Goal: Navigation & Orientation: Find specific page/section

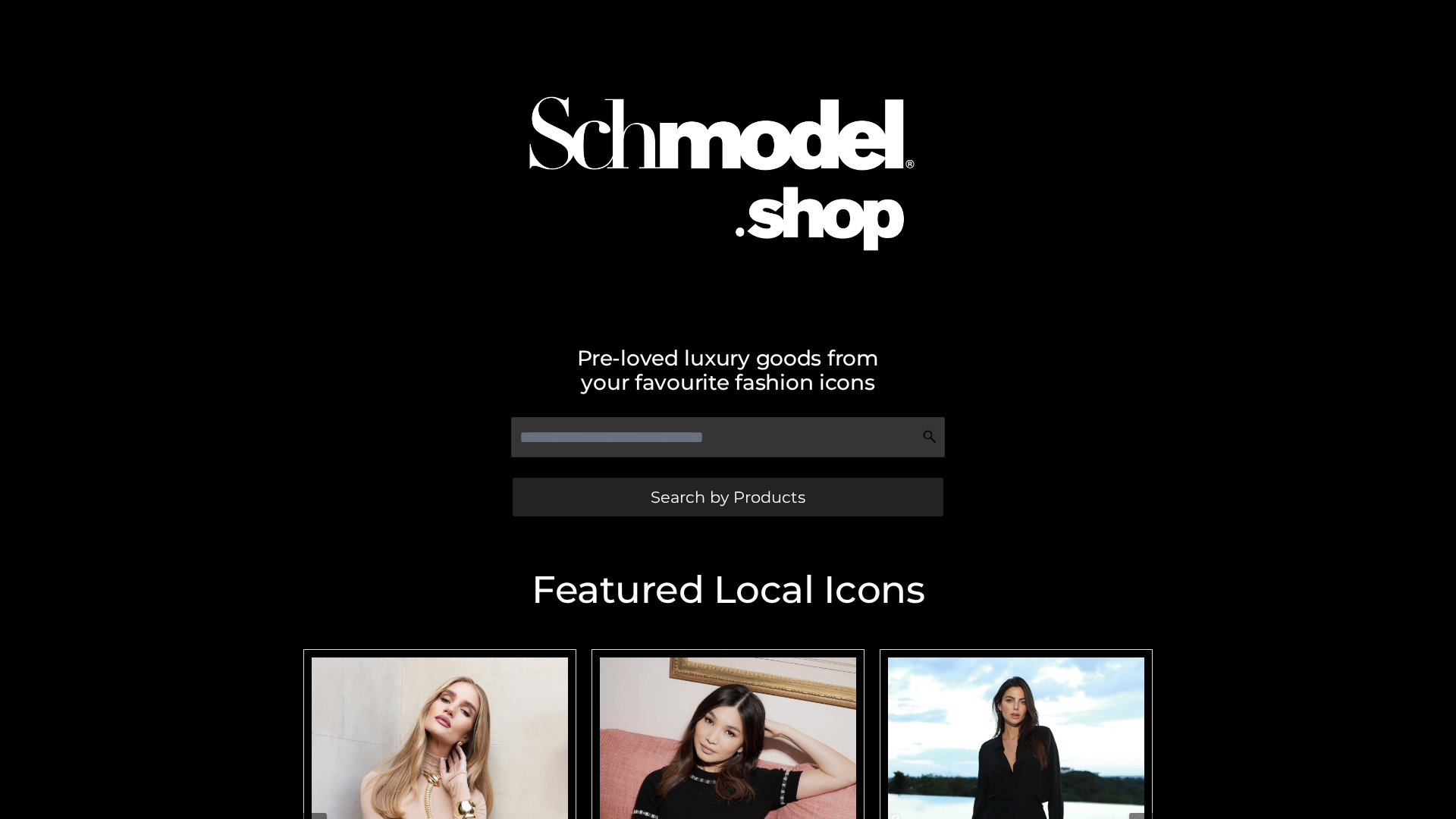
click at [728, 496] on span "Search by Products" at bounding box center [728, 497] width 154 height 16
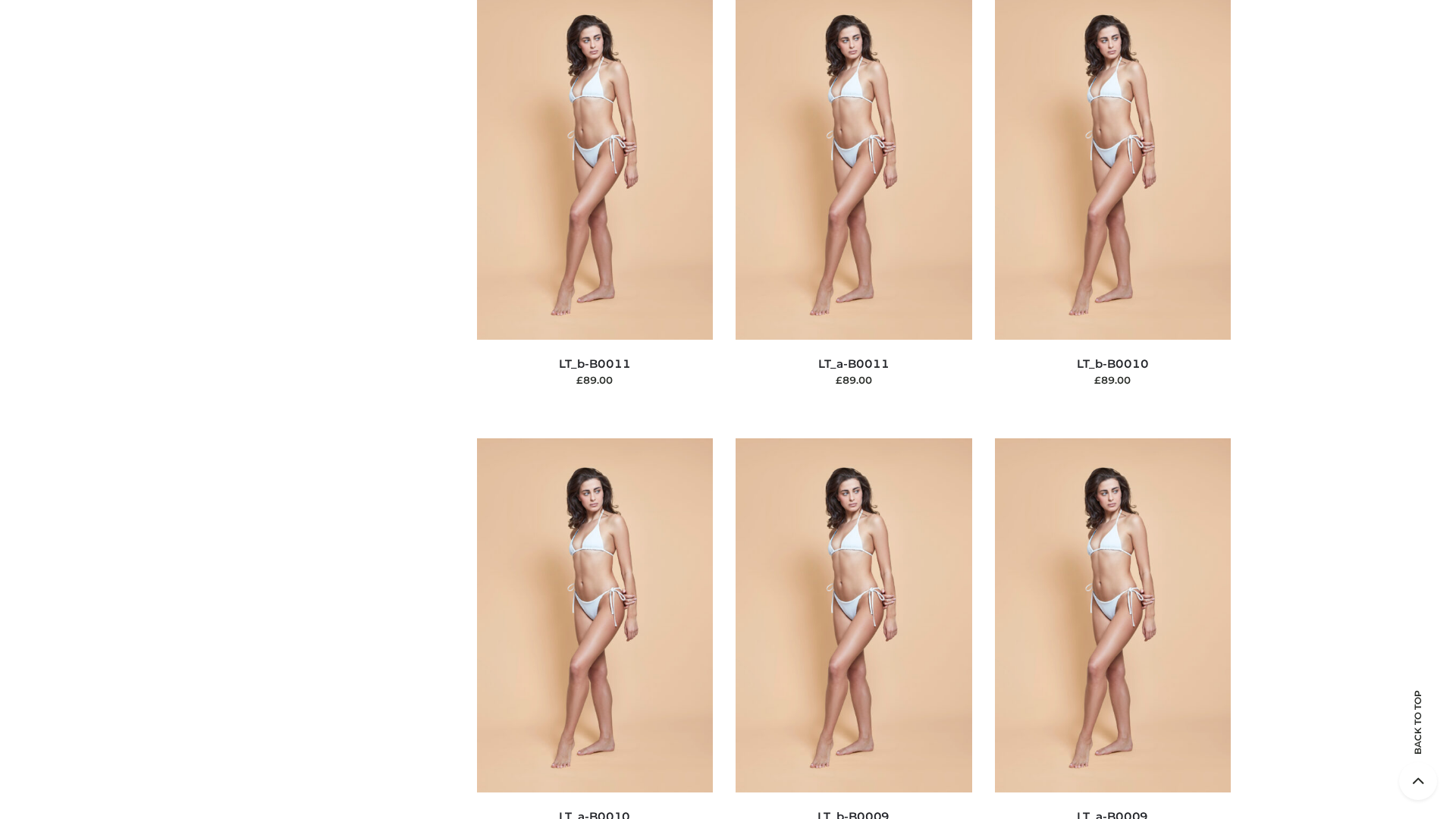
scroll to position [6811, 0]
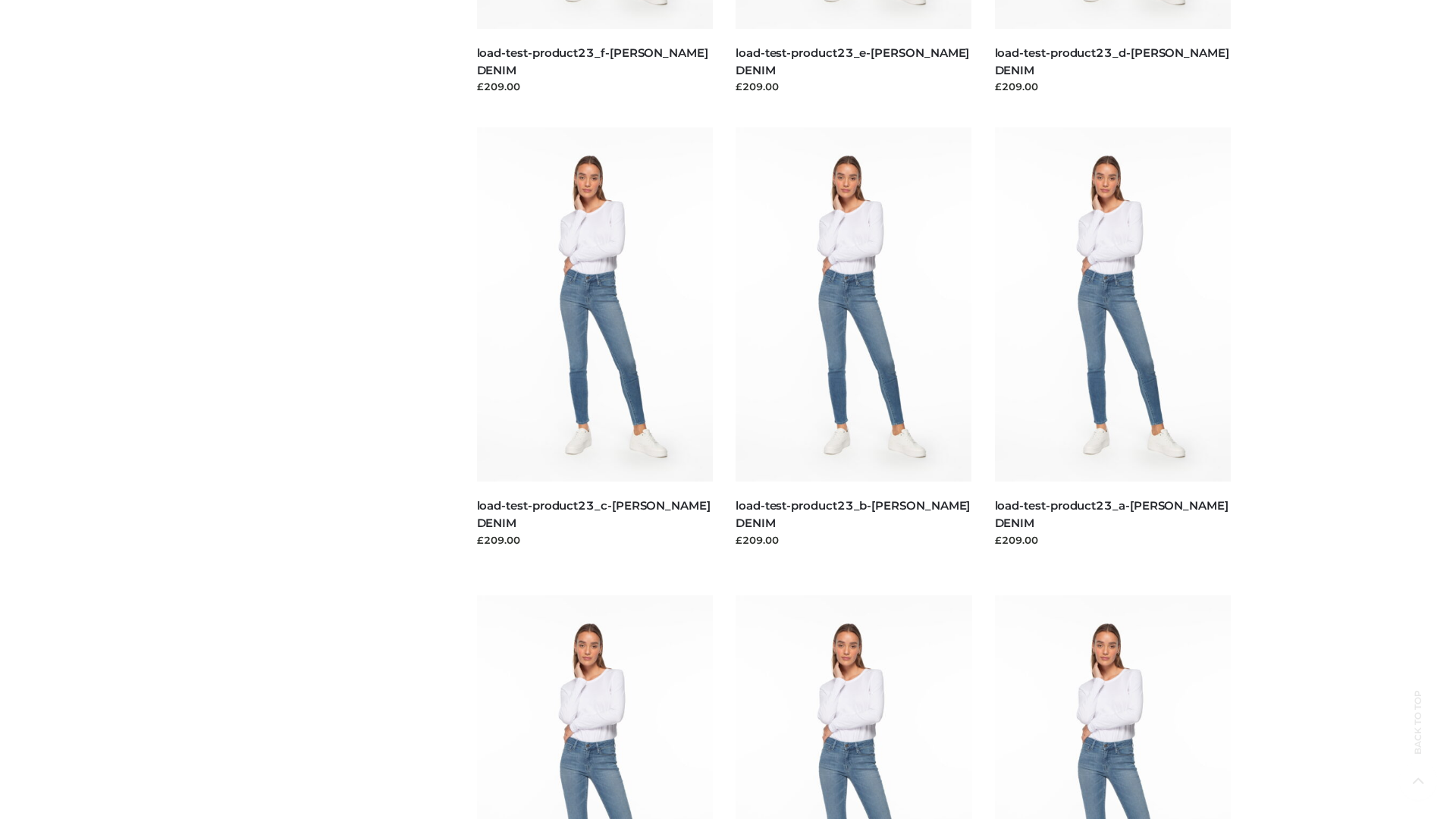
scroll to position [1330, 0]
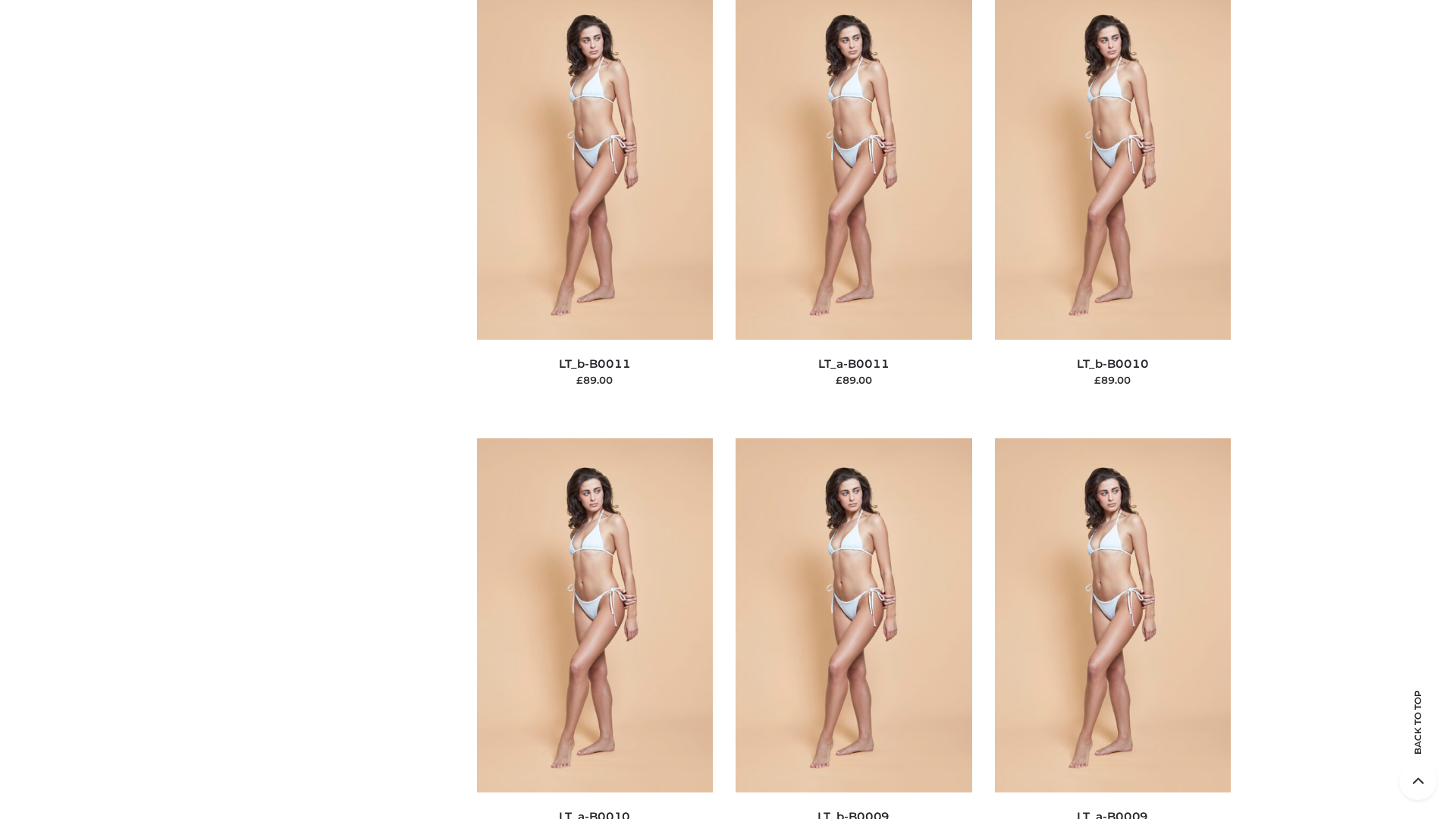
scroll to position [6811, 0]
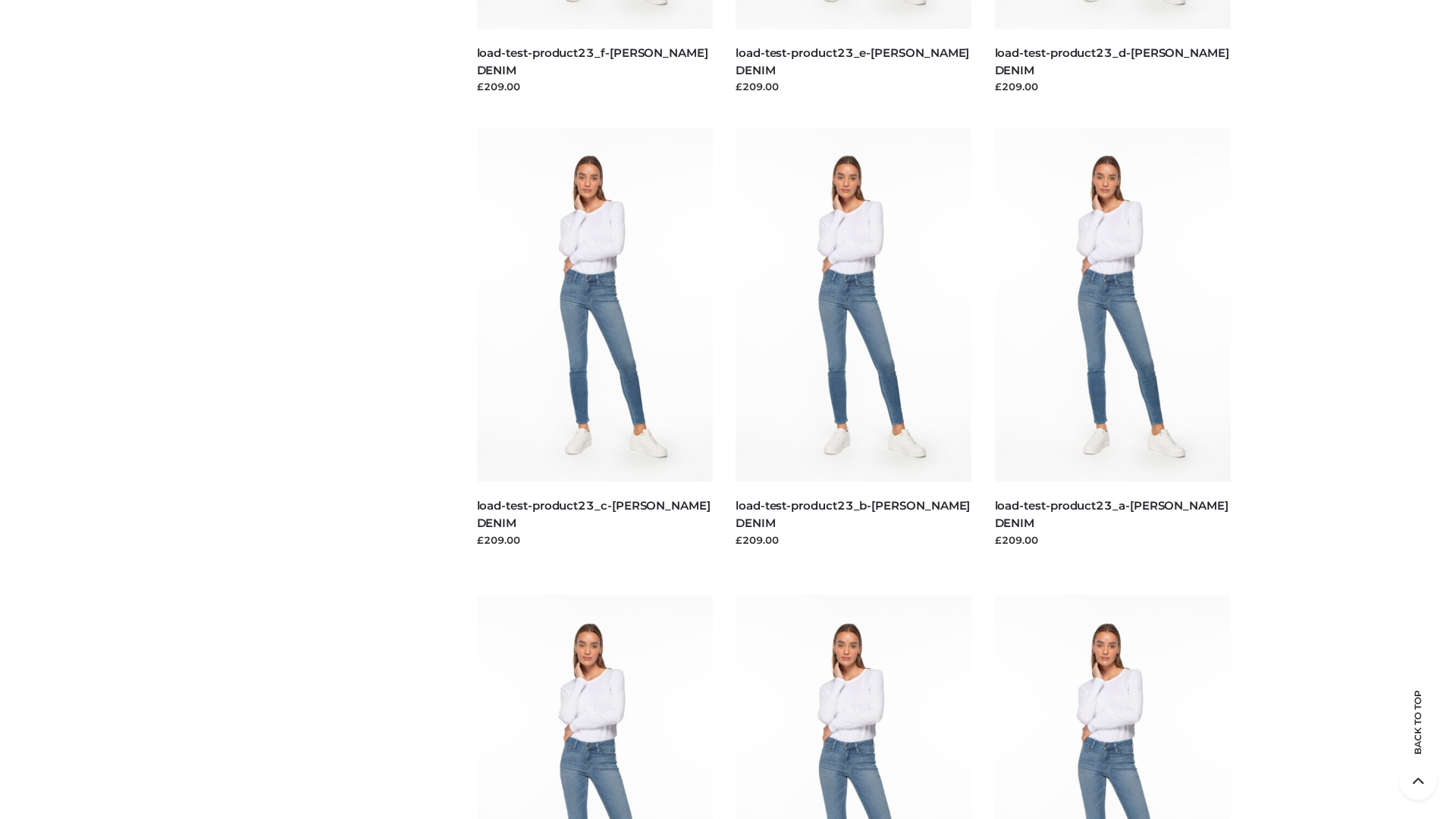
scroll to position [1330, 0]
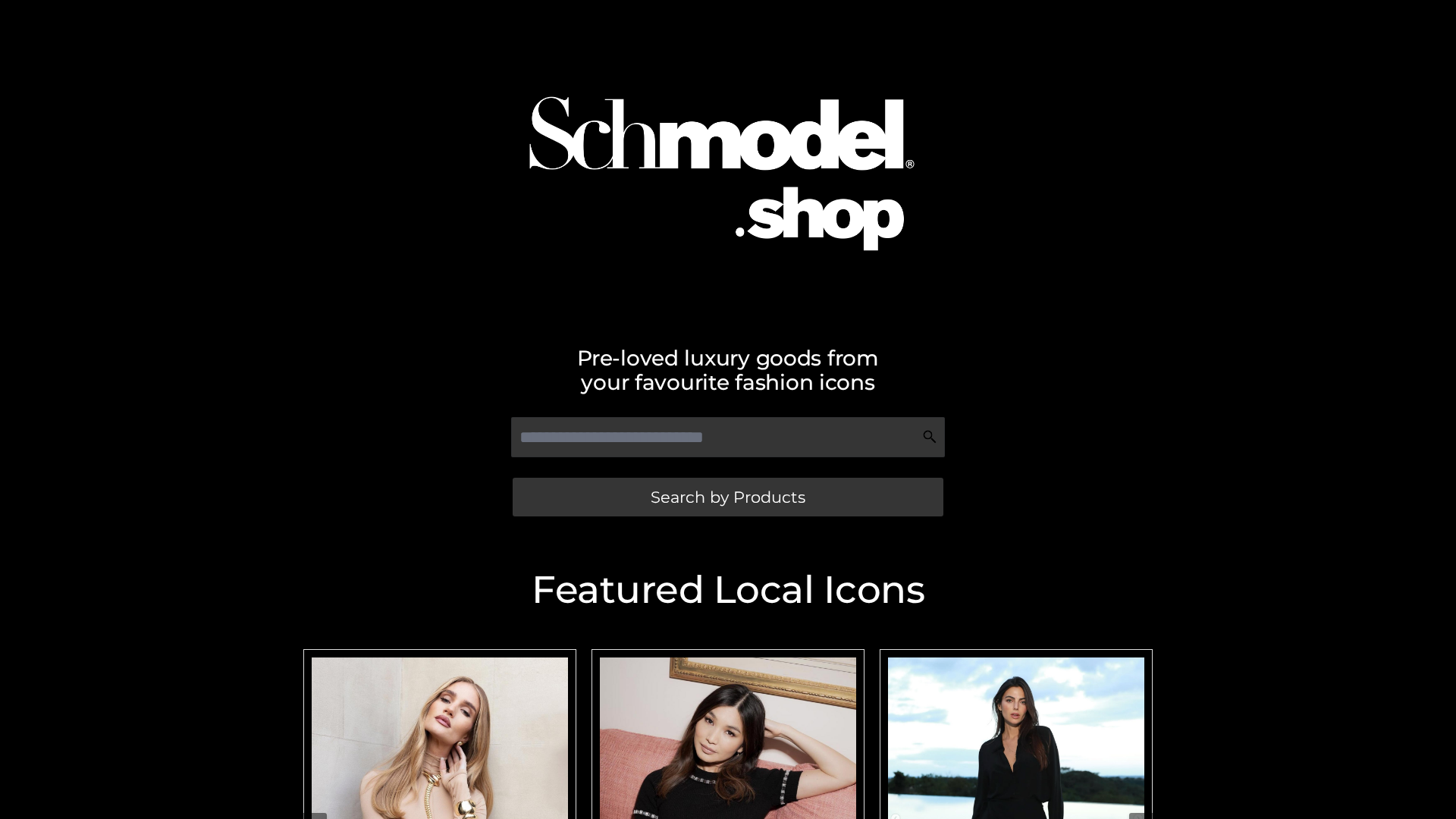
click at [728, 496] on span "Search by Products" at bounding box center [728, 497] width 154 height 16
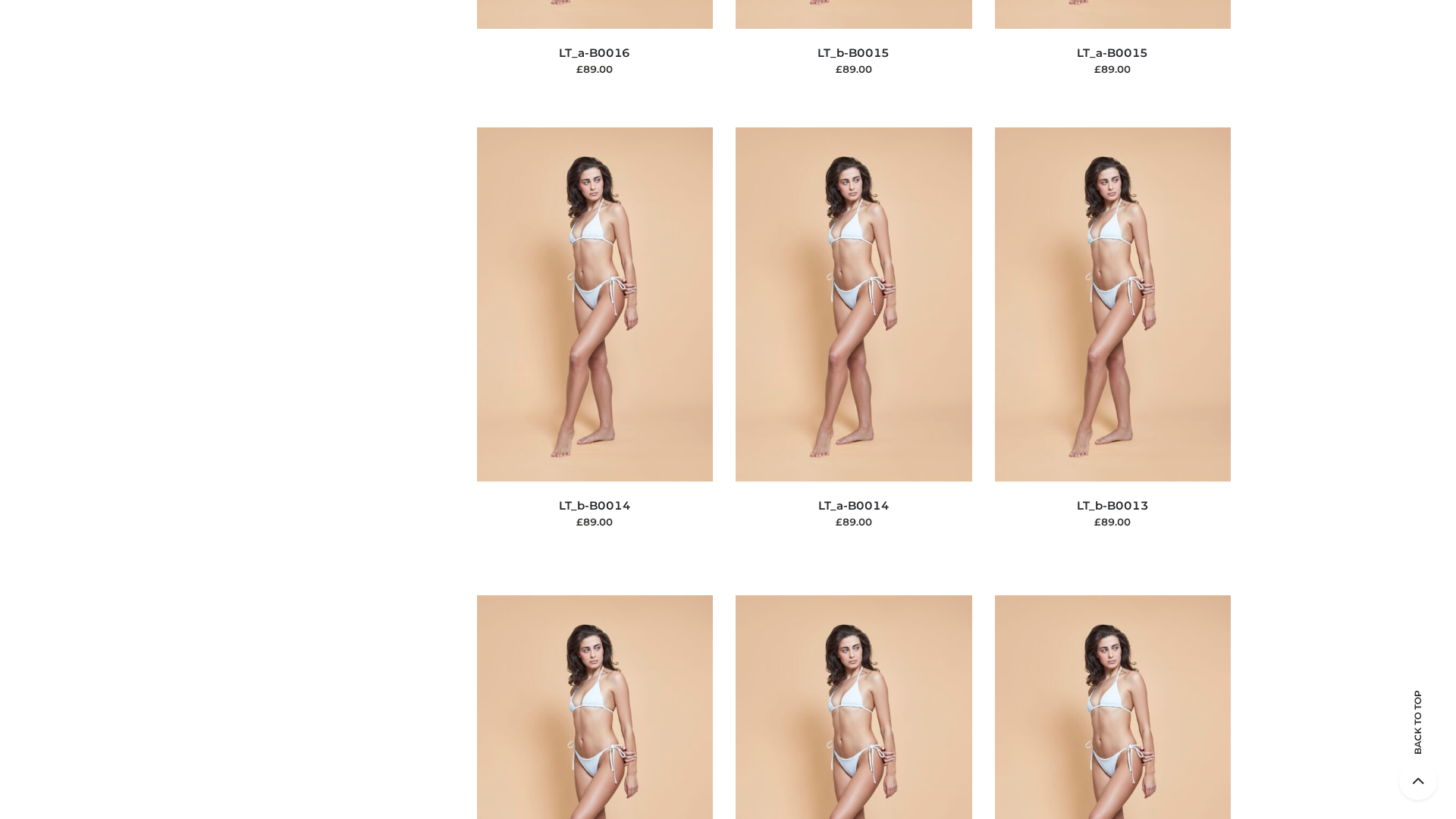
scroll to position [6811, 0]
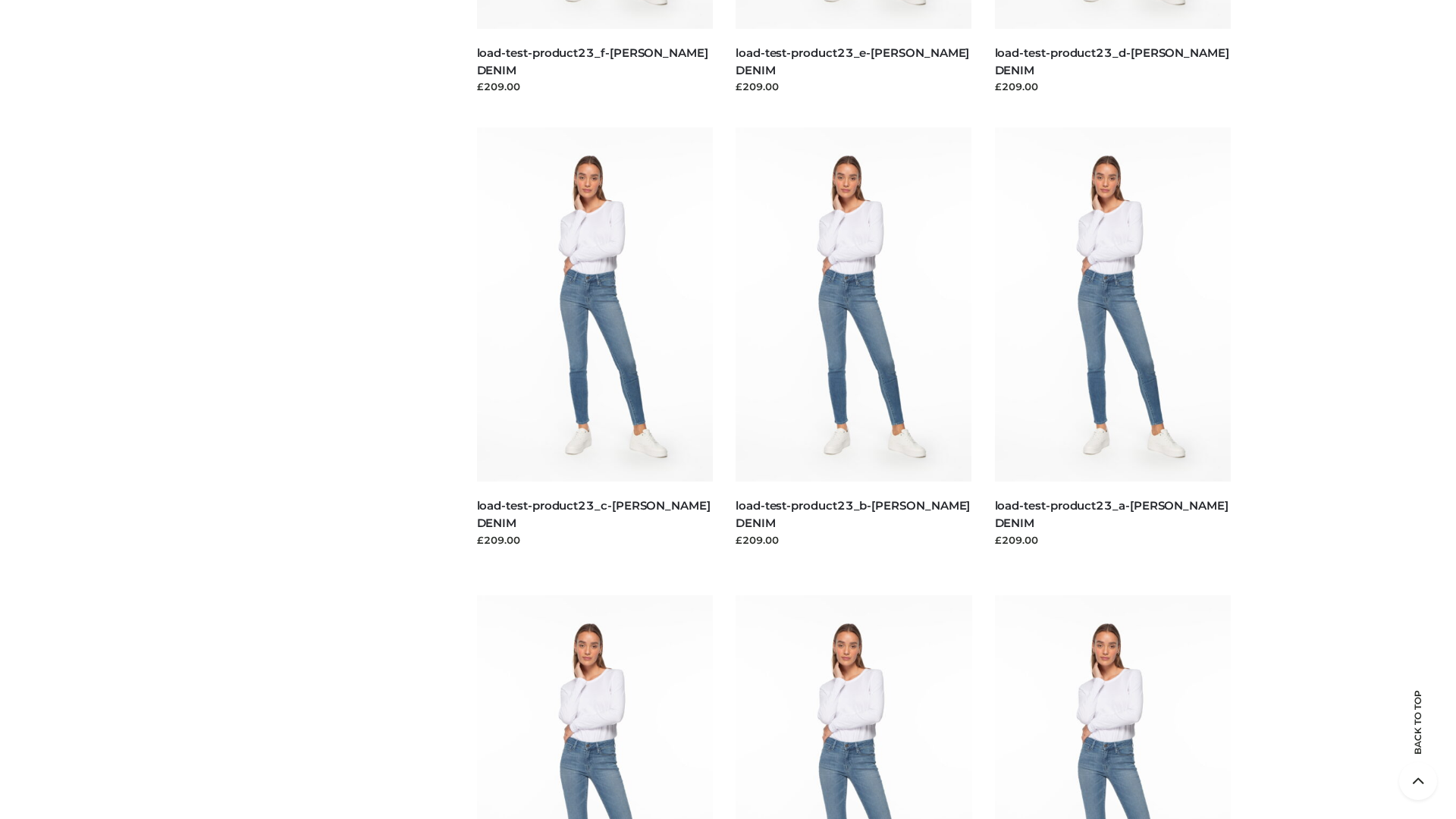
scroll to position [1330, 0]
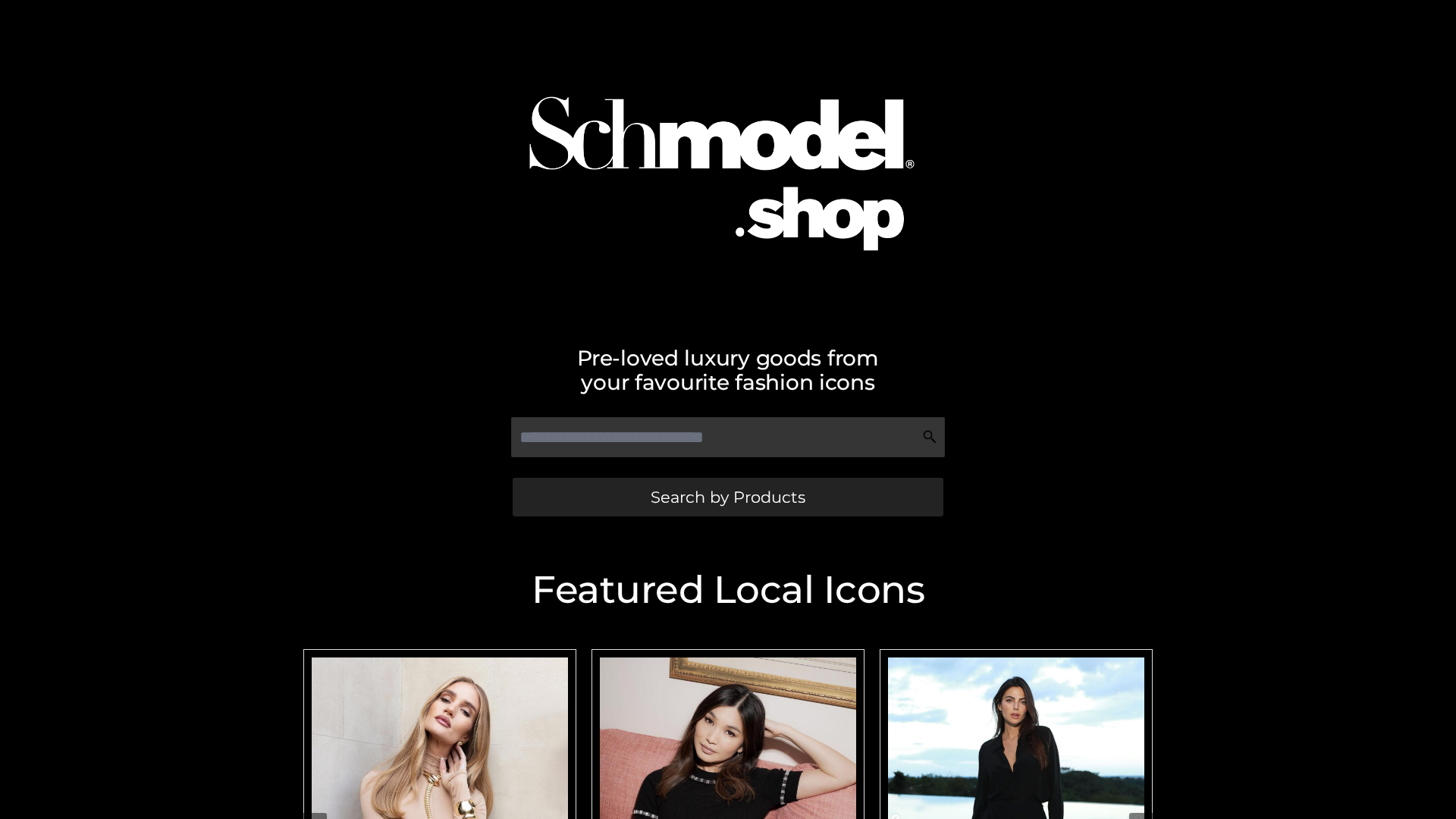
click at [728, 496] on span "Search by Products" at bounding box center [728, 497] width 154 height 16
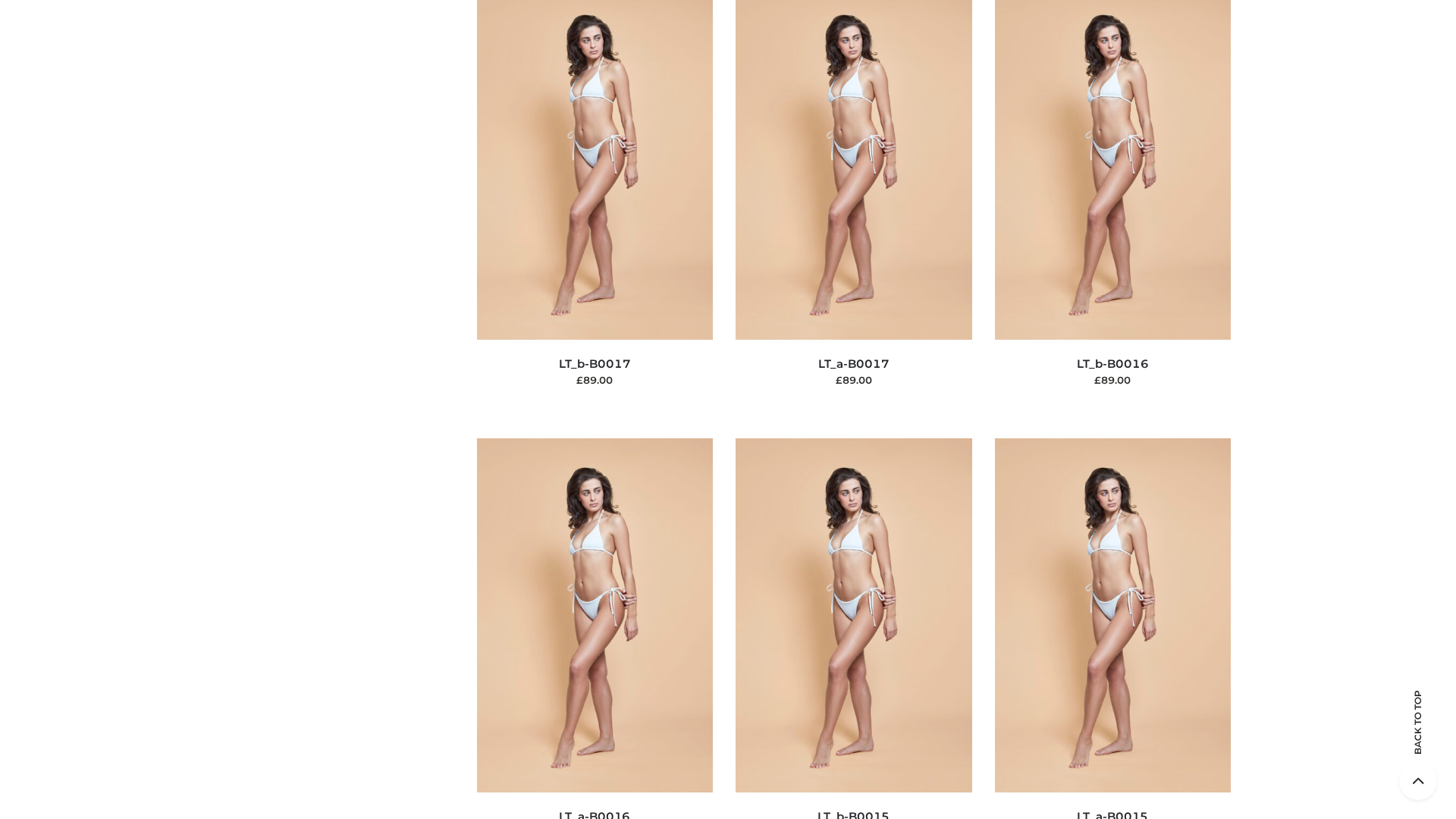
scroll to position [4984, 0]
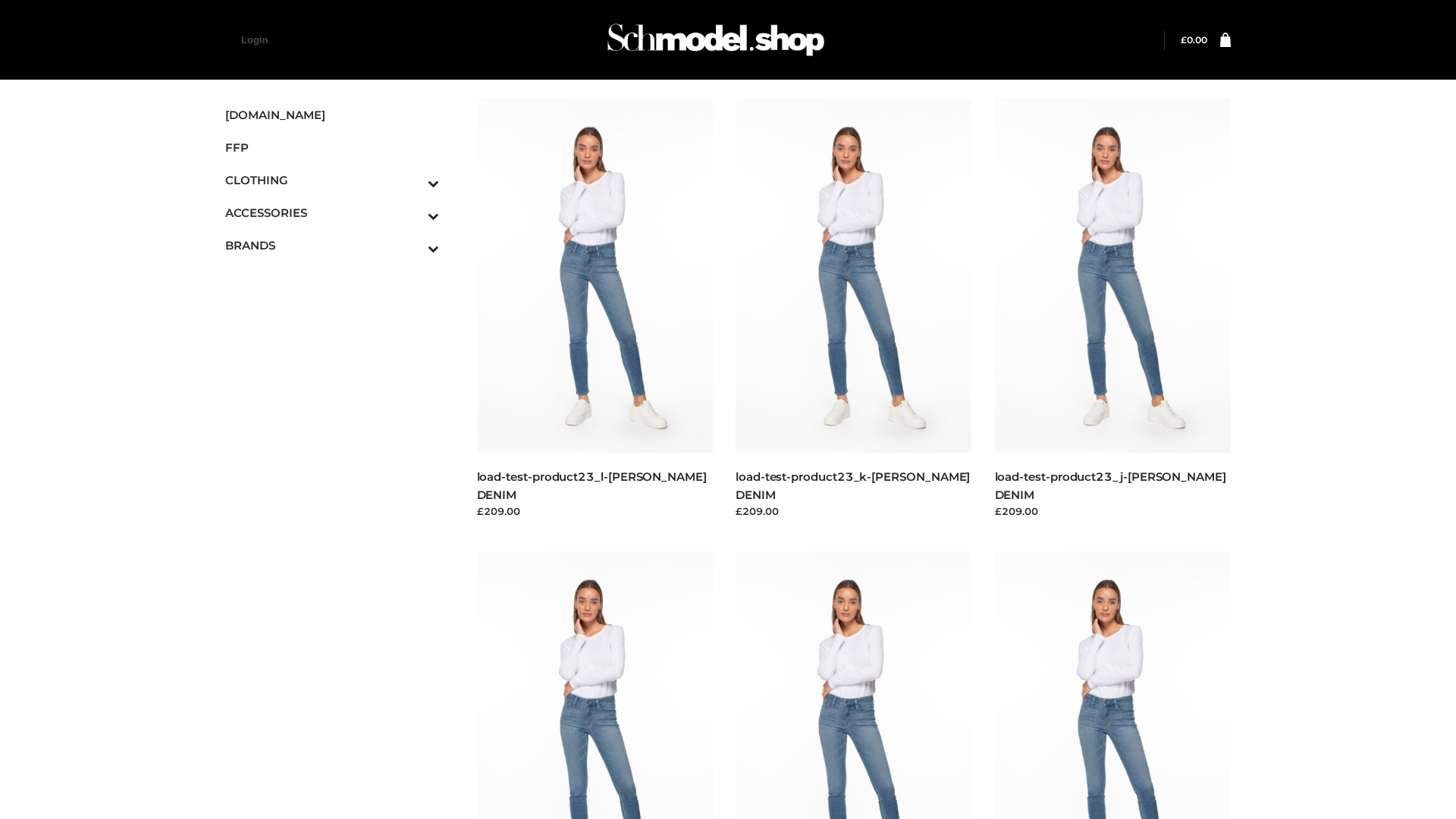
scroll to position [1330, 0]
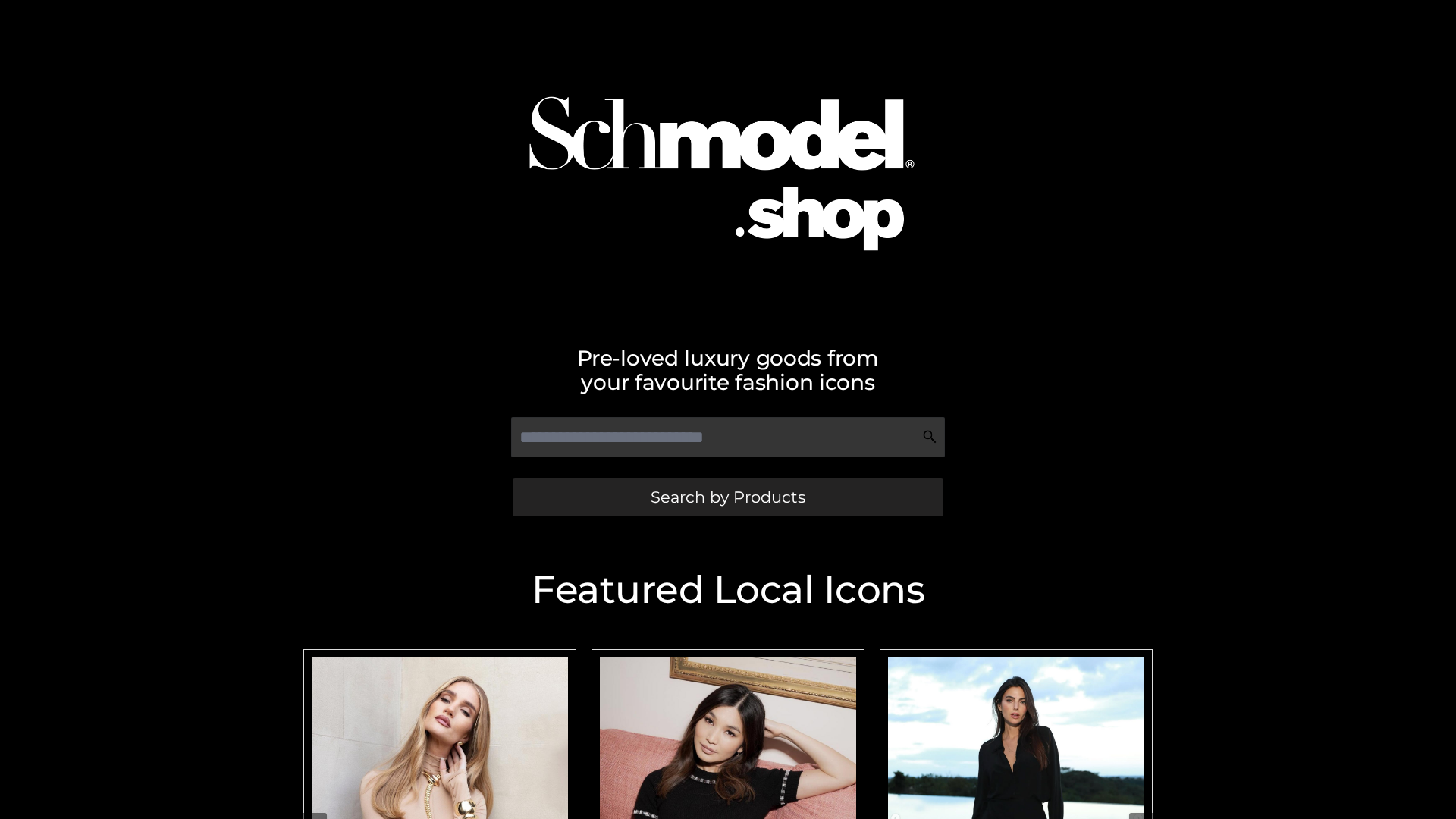
click at [728, 496] on span "Search by Products" at bounding box center [728, 497] width 154 height 16
